Goal: Task Accomplishment & Management: Manage account settings

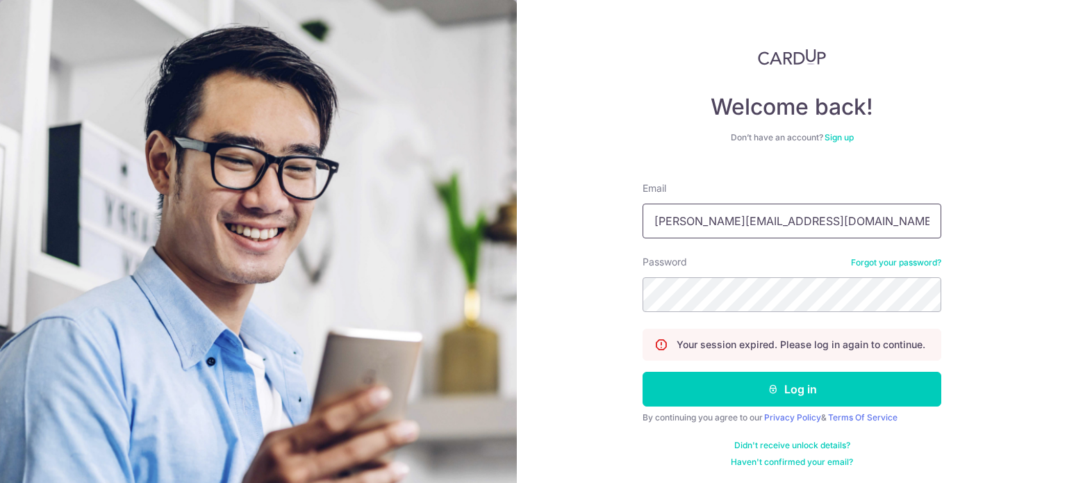
type input "[PERSON_NAME][EMAIL_ADDRESS][DOMAIN_NAME]"
click at [642, 371] on button "Log in" at bounding box center [791, 388] width 299 height 35
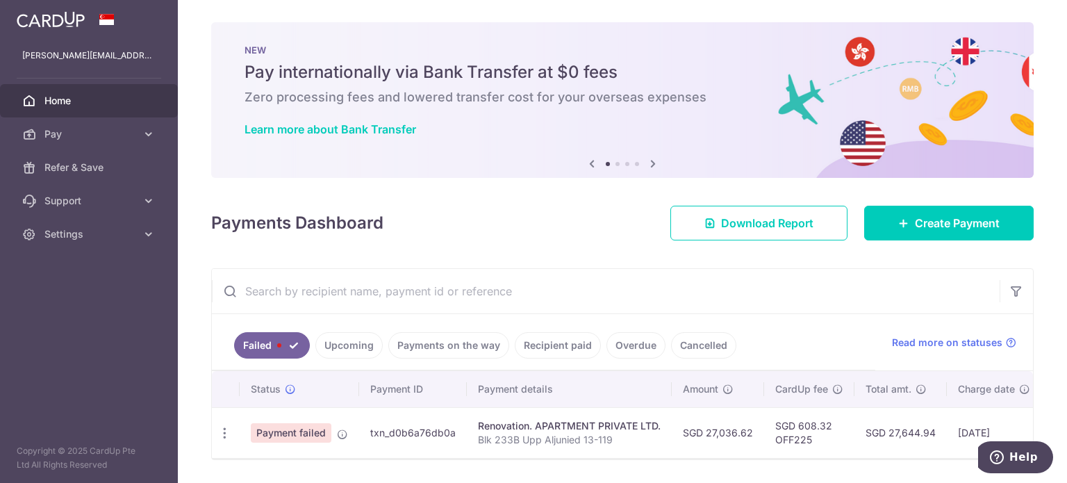
scroll to position [47, 0]
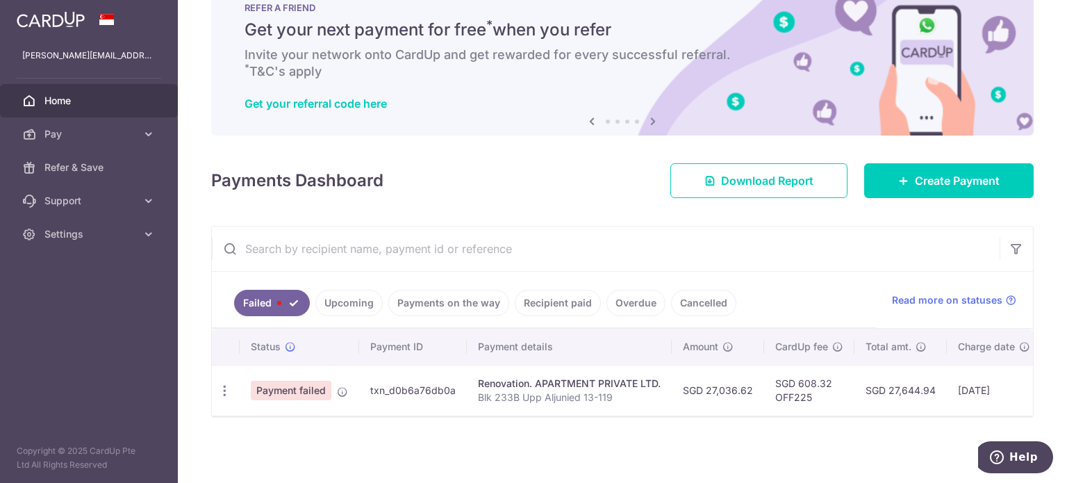
click at [503, 450] on div "× Pause Schedule Pause all future payments in this series Pause just this one p…" at bounding box center [622, 241] width 889 height 483
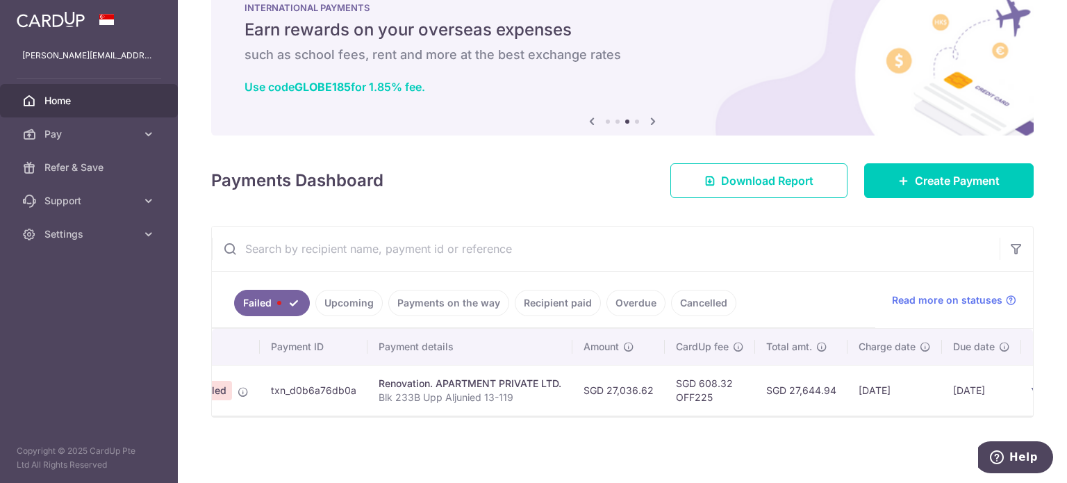
scroll to position [0, 100]
click at [359, 300] on link "Upcoming" at bounding box center [348, 303] width 67 height 26
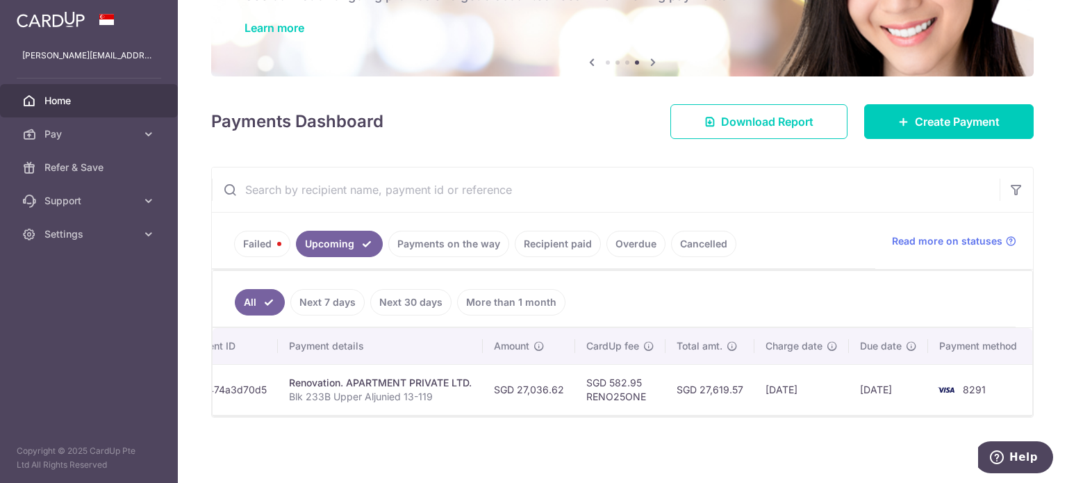
scroll to position [0, 0]
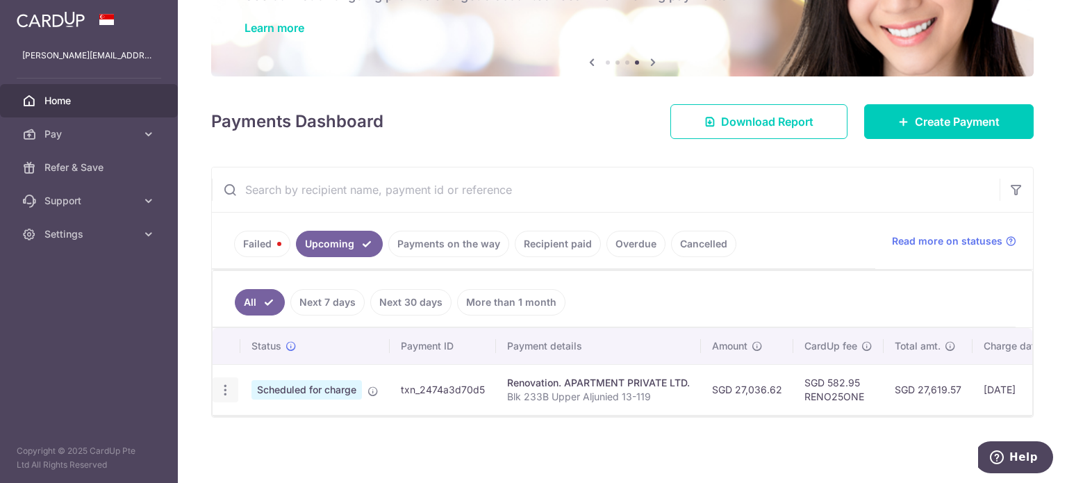
click at [224, 383] on icon "button" at bounding box center [225, 390] width 15 height 15
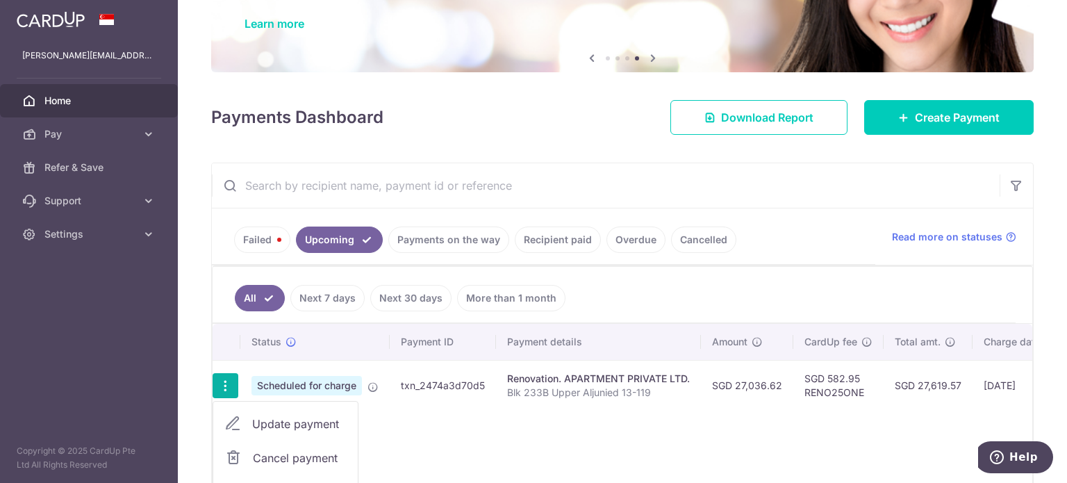
click at [183, 364] on div "× Pause Schedule Pause all future payments in this series Pause just this one p…" at bounding box center [622, 241] width 889 height 483
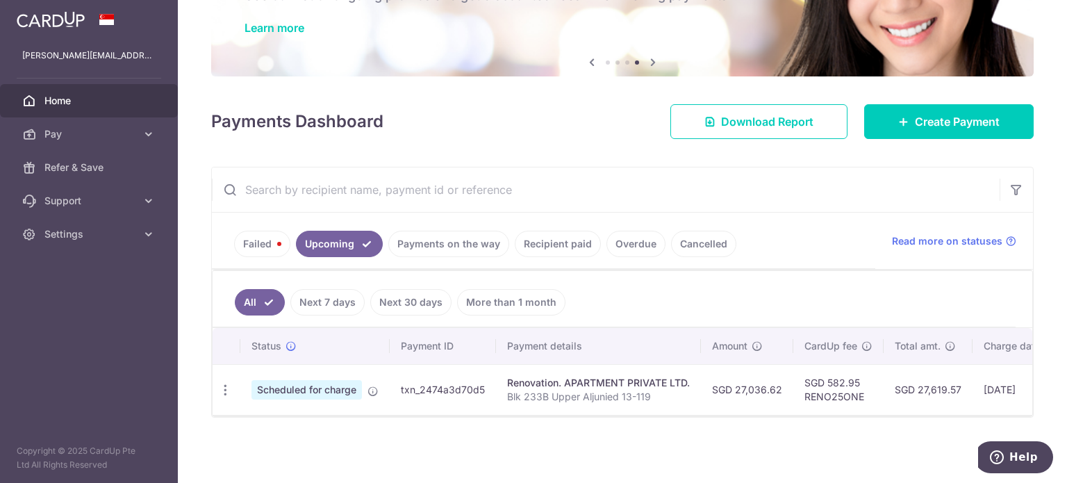
click at [271, 243] on link "Failed" at bounding box center [262, 244] width 56 height 26
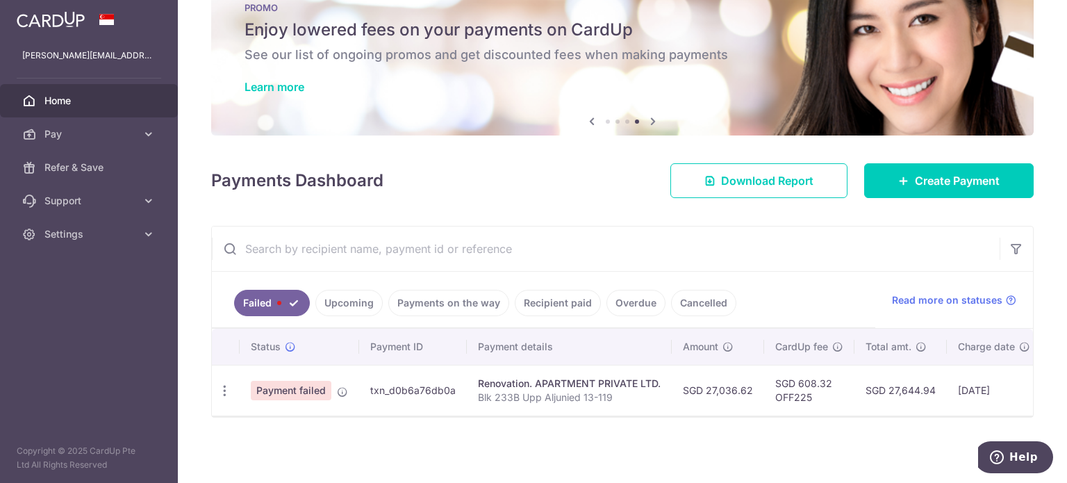
scroll to position [47, 0]
click at [367, 293] on link "Upcoming" at bounding box center [348, 303] width 67 height 26
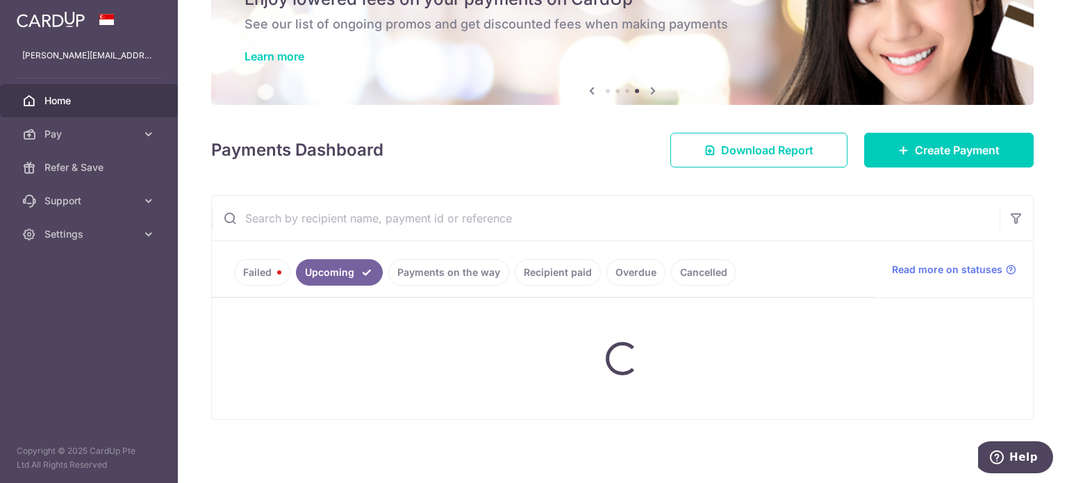
scroll to position [106, 0]
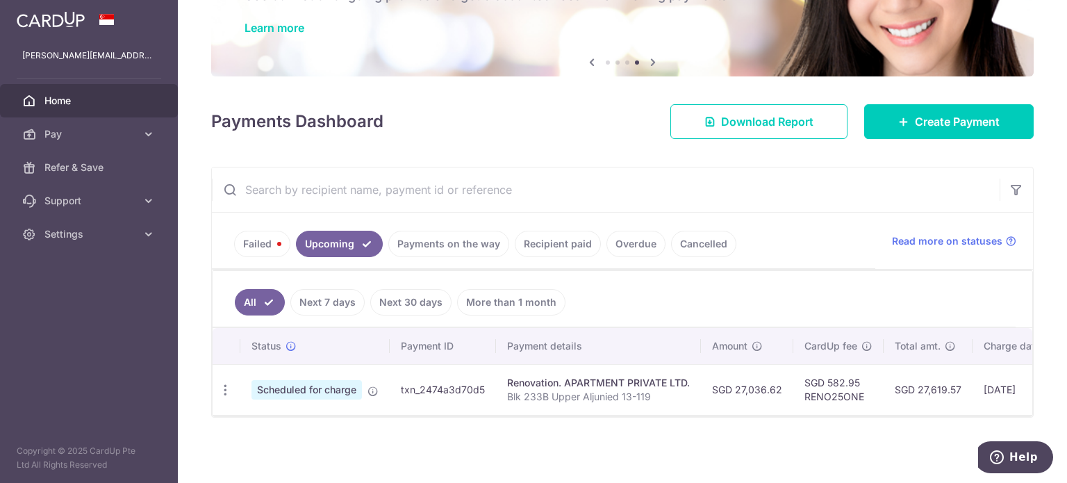
click at [262, 233] on link "Failed" at bounding box center [262, 244] width 56 height 26
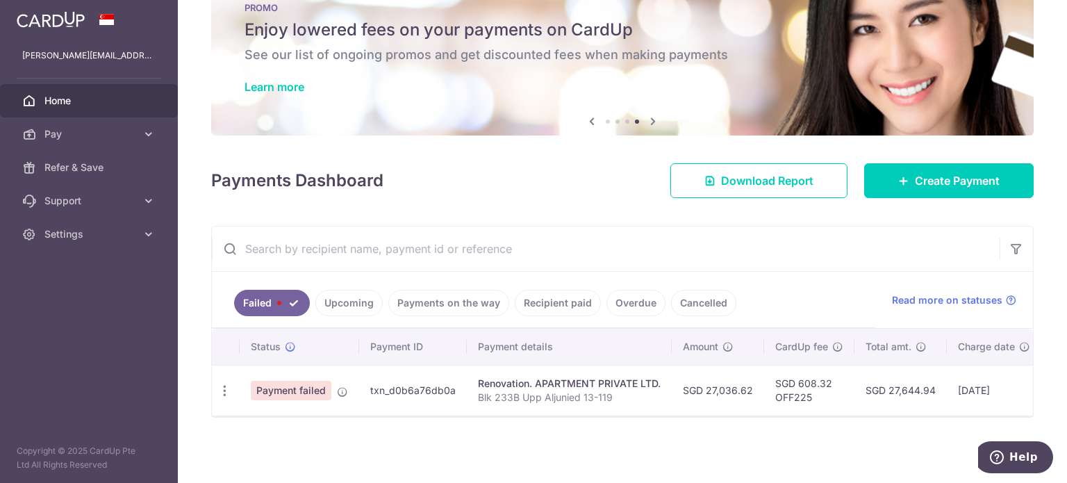
scroll to position [47, 0]
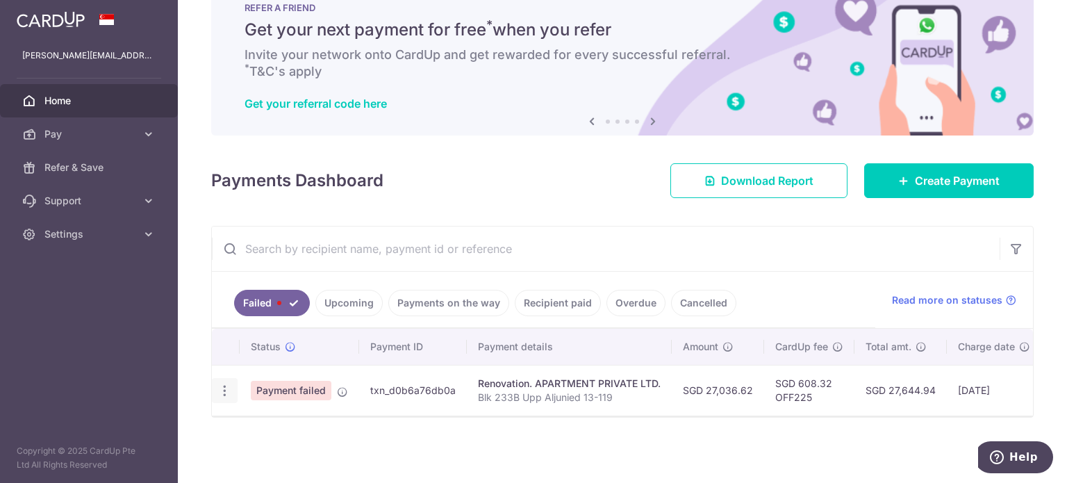
click at [221, 383] on icon "button" at bounding box center [224, 390] width 15 height 15
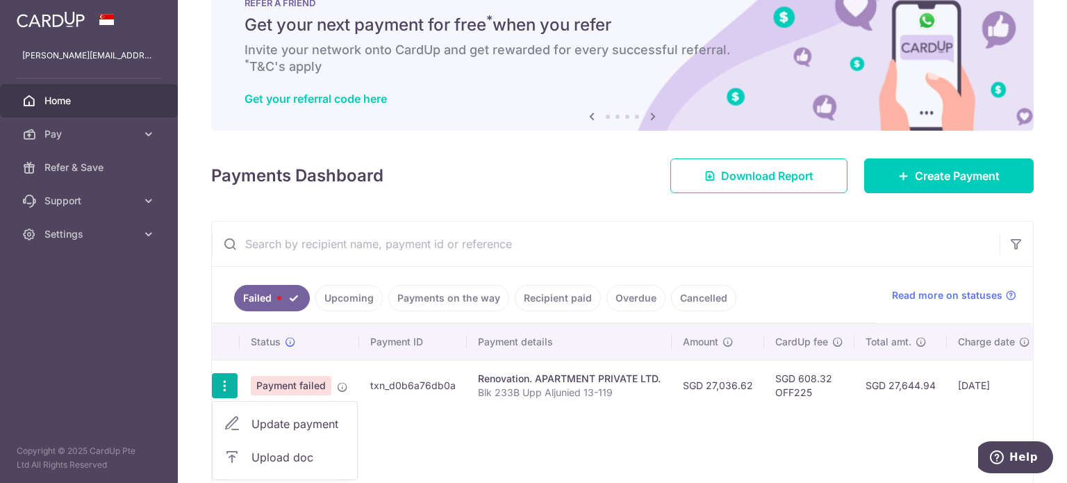
scroll to position [126, 0]
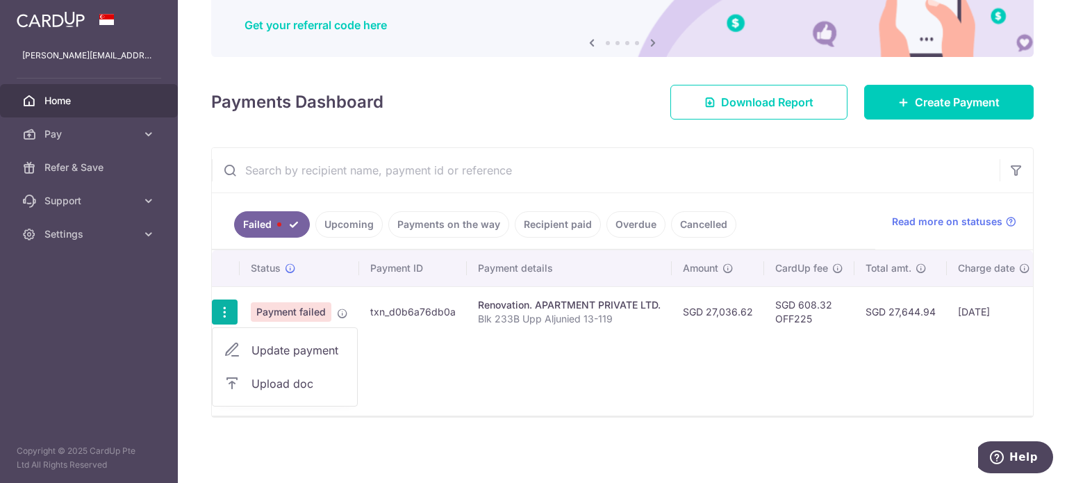
click at [349, 211] on link "Upcoming" at bounding box center [348, 224] width 67 height 26
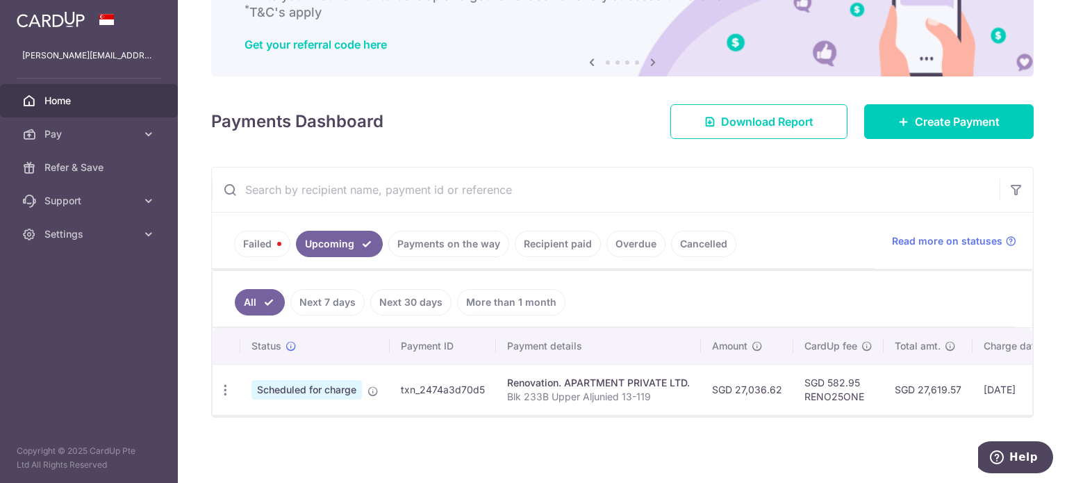
scroll to position [0, 0]
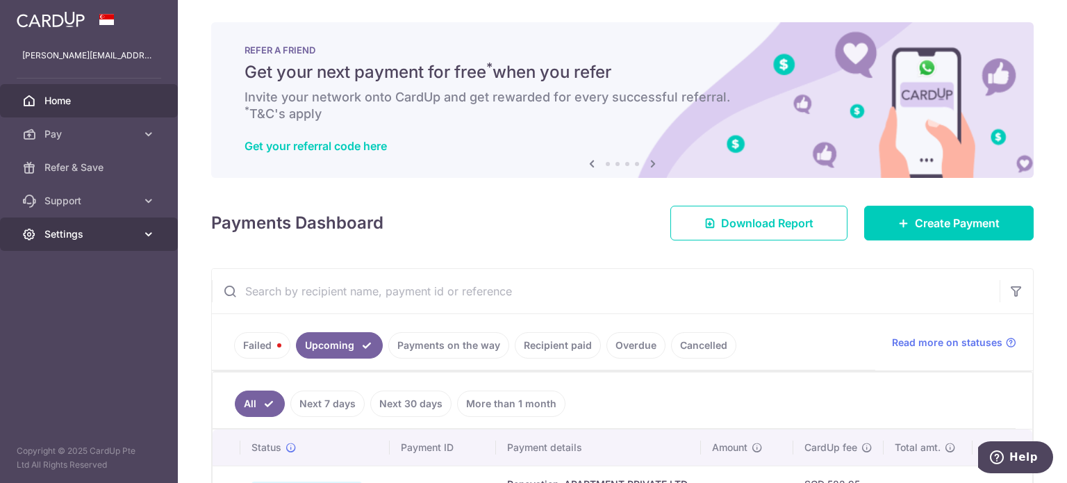
click at [112, 237] on span "Settings" at bounding box center [90, 234] width 92 height 14
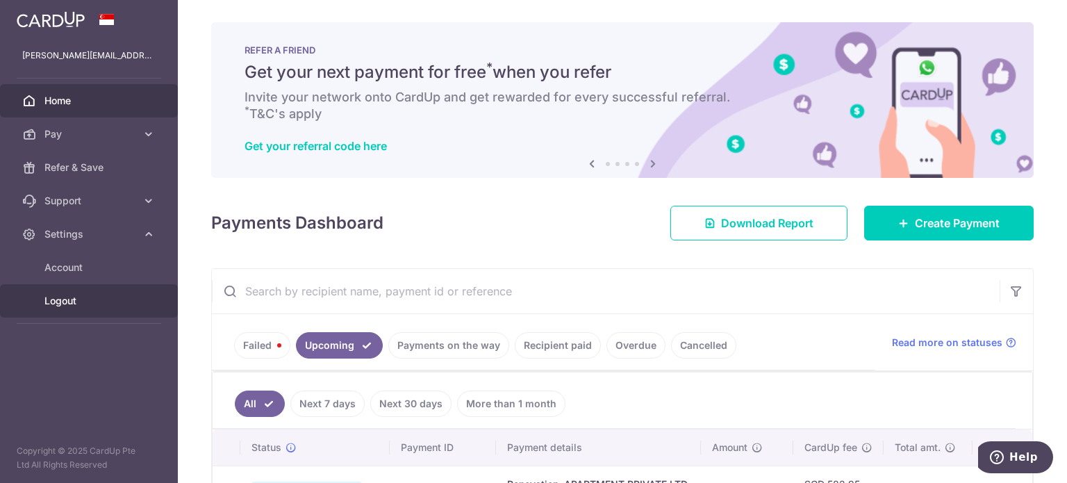
click at [65, 296] on span "Logout" at bounding box center [90, 301] width 92 height 14
